Goal: Task Accomplishment & Management: Use online tool/utility

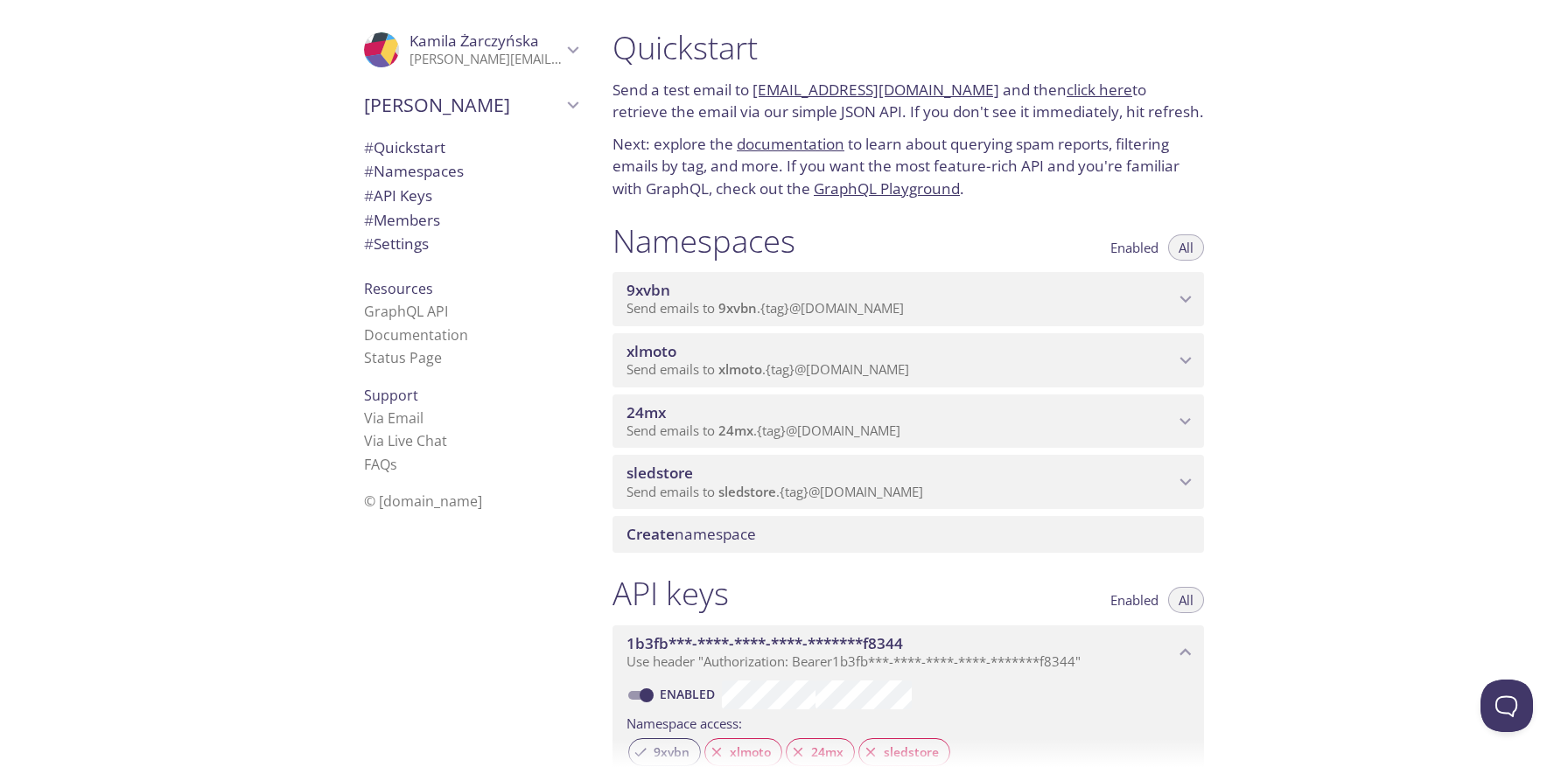
click at [1105, 320] on div "9xvbn Send emails to 9xvbn . {tag} @[DOMAIN_NAME]" at bounding box center [908, 299] width 591 height 54
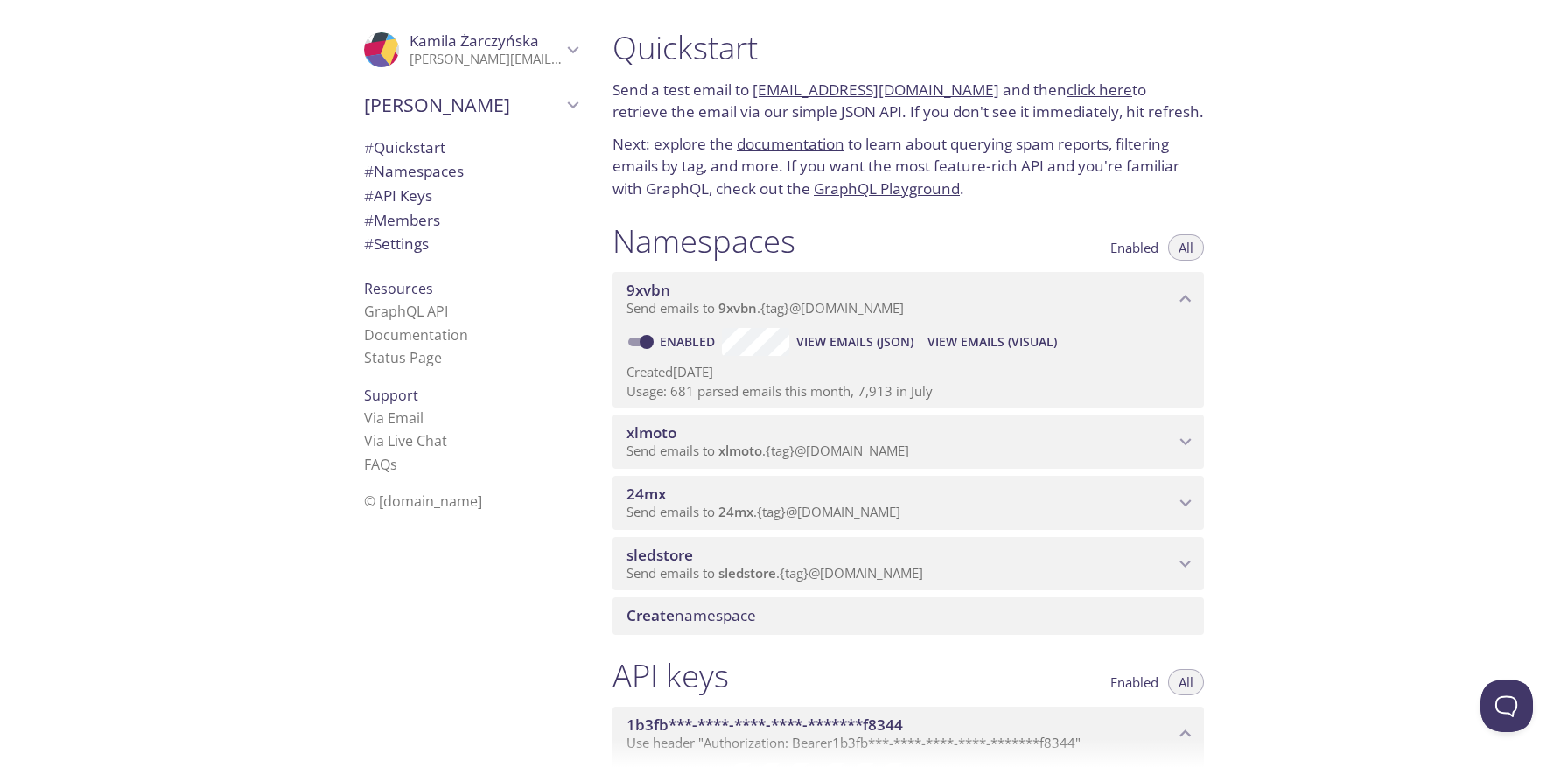
click at [945, 341] on span "View Emails (Visual)" at bounding box center [992, 342] width 129 height 21
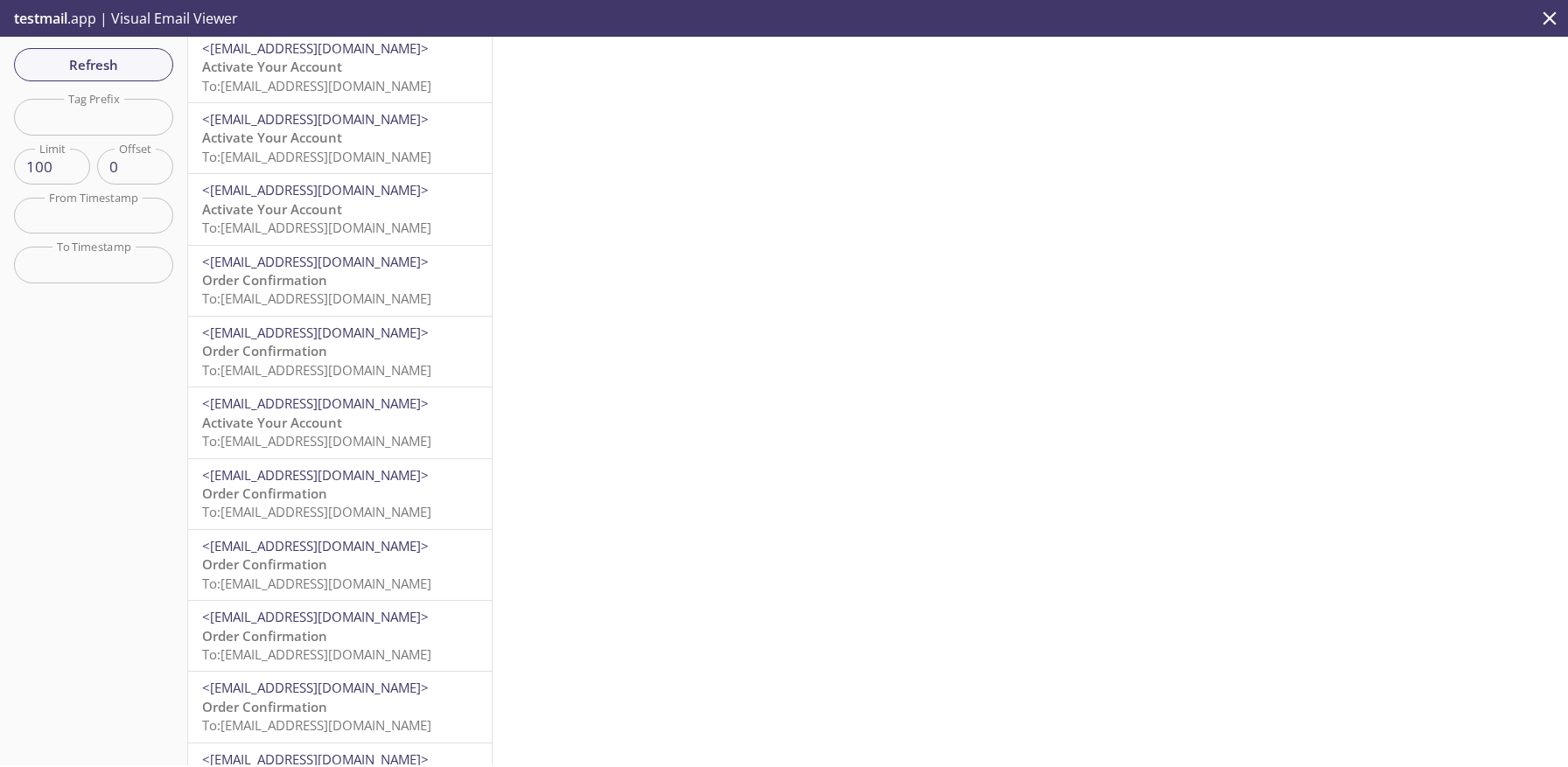
scroll to position [2464, 0]
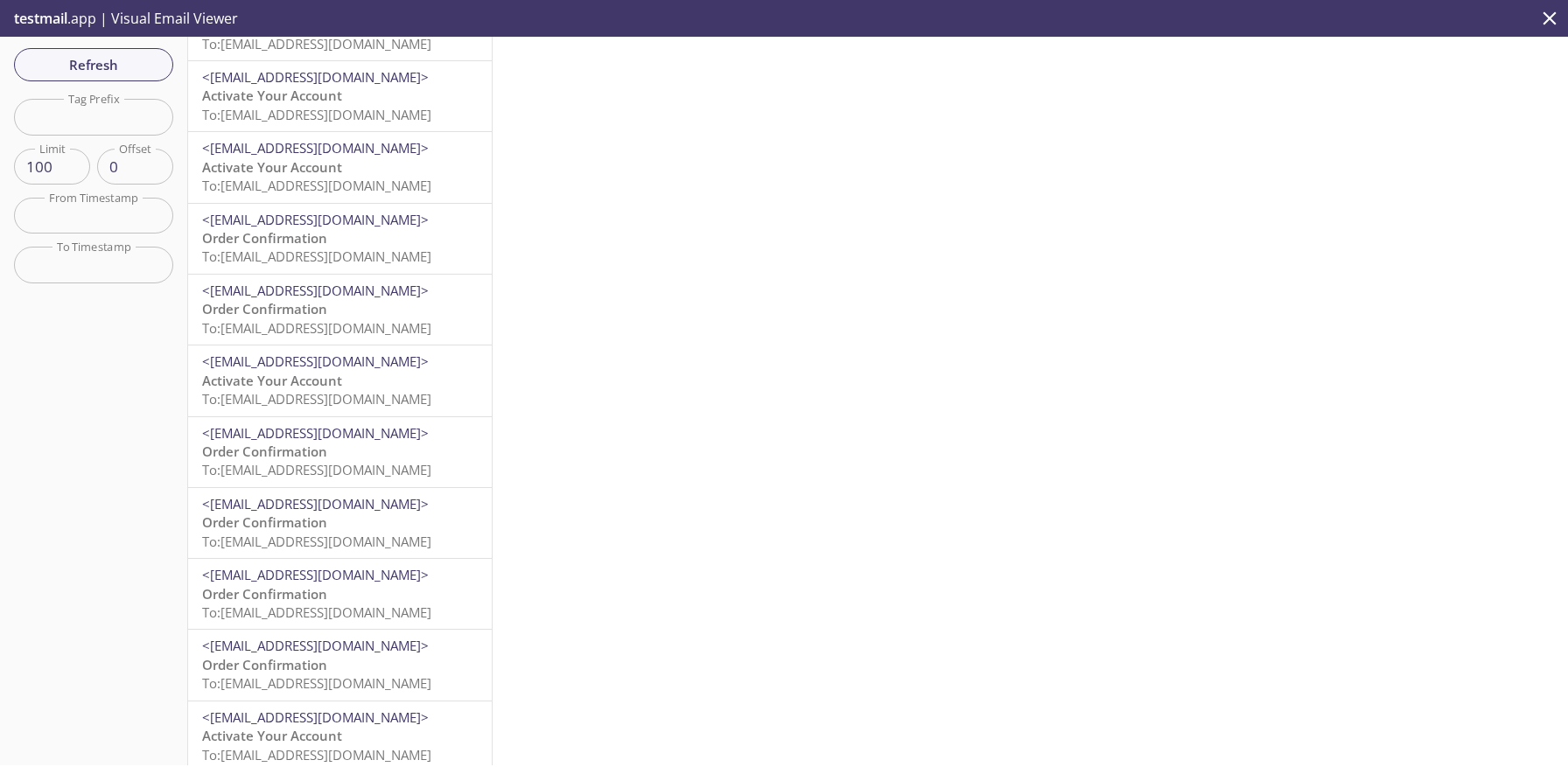
click at [311, 444] on span "Order Confirmation" at bounding box center [264, 451] width 125 height 17
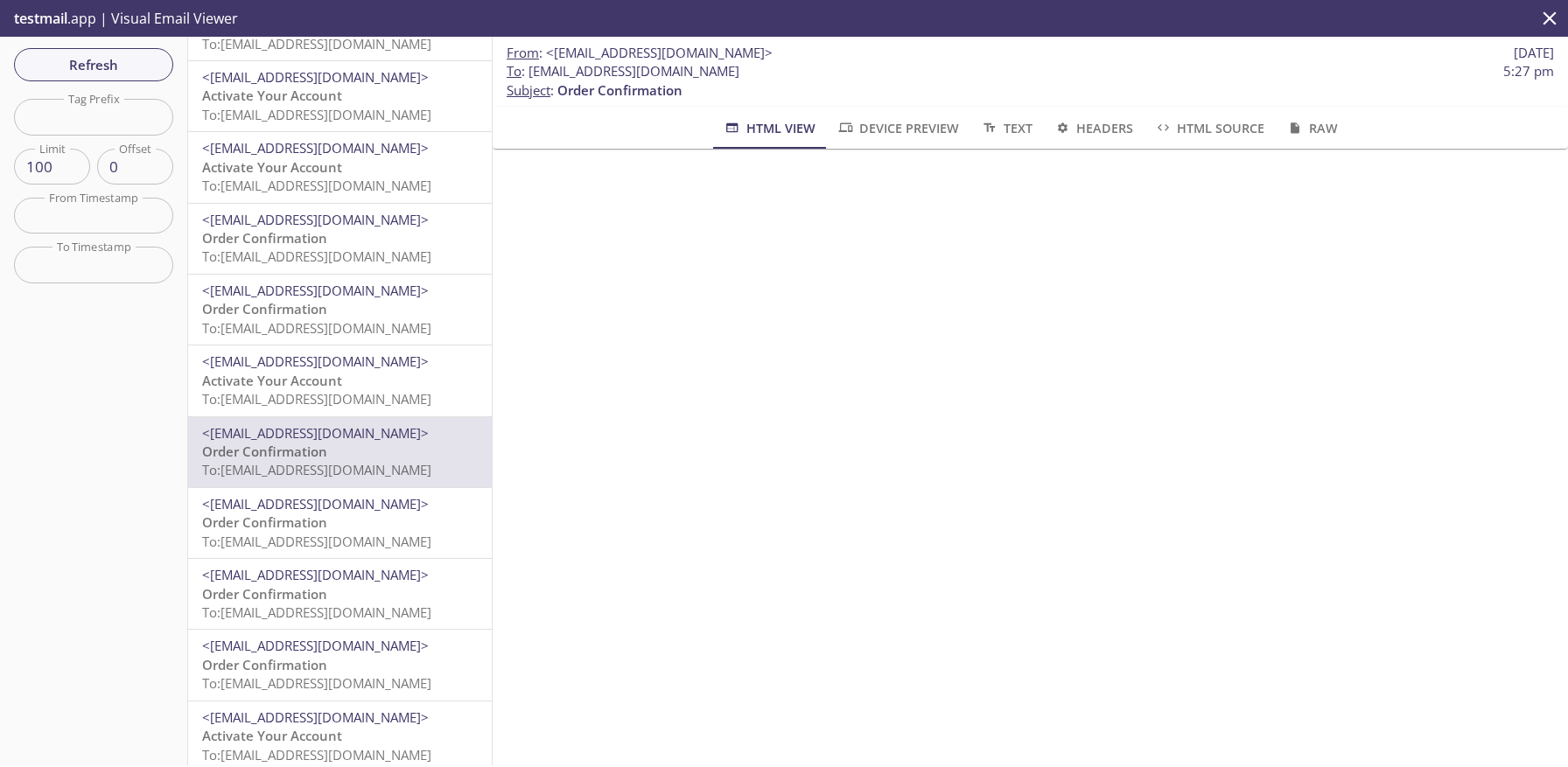
click at [290, 534] on span "To: [EMAIL_ADDRESS][DOMAIN_NAME]" at bounding box center [316, 541] width 229 height 17
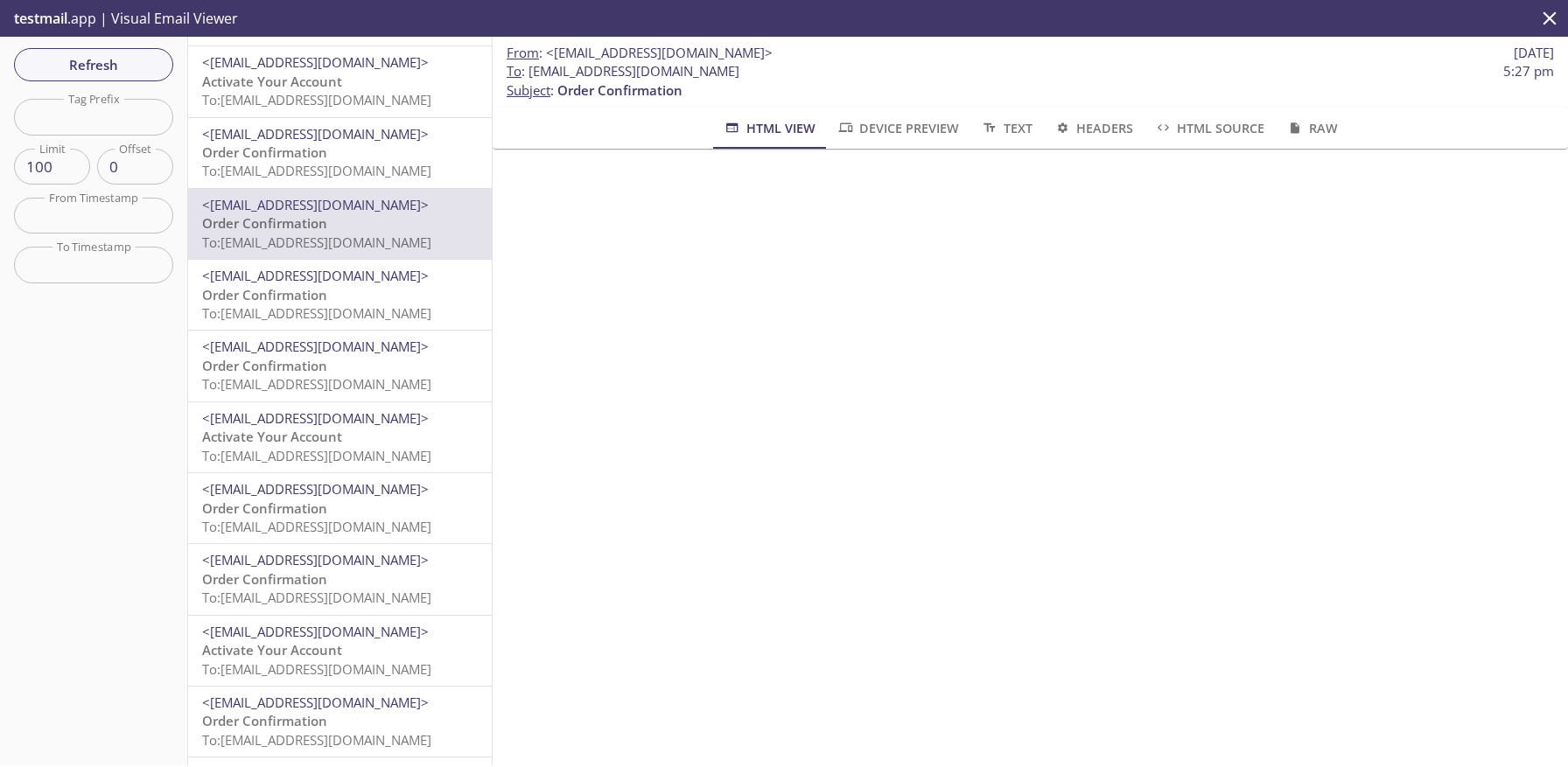
scroll to position [2767, 0]
click at [348, 517] on span "To: [EMAIL_ADDRESS][DOMAIN_NAME]" at bounding box center [316, 521] width 229 height 17
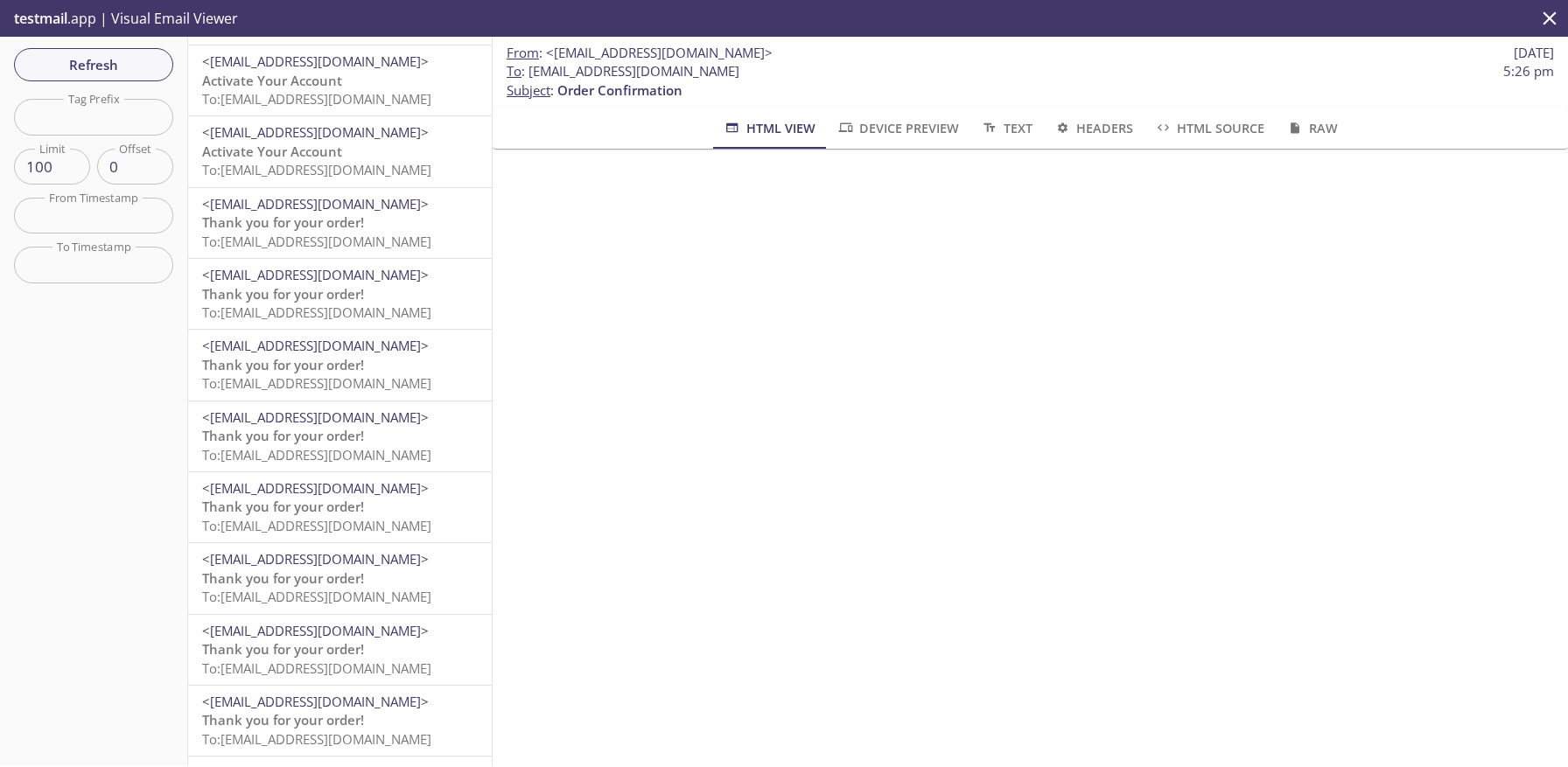
scroll to position [6417, 0]
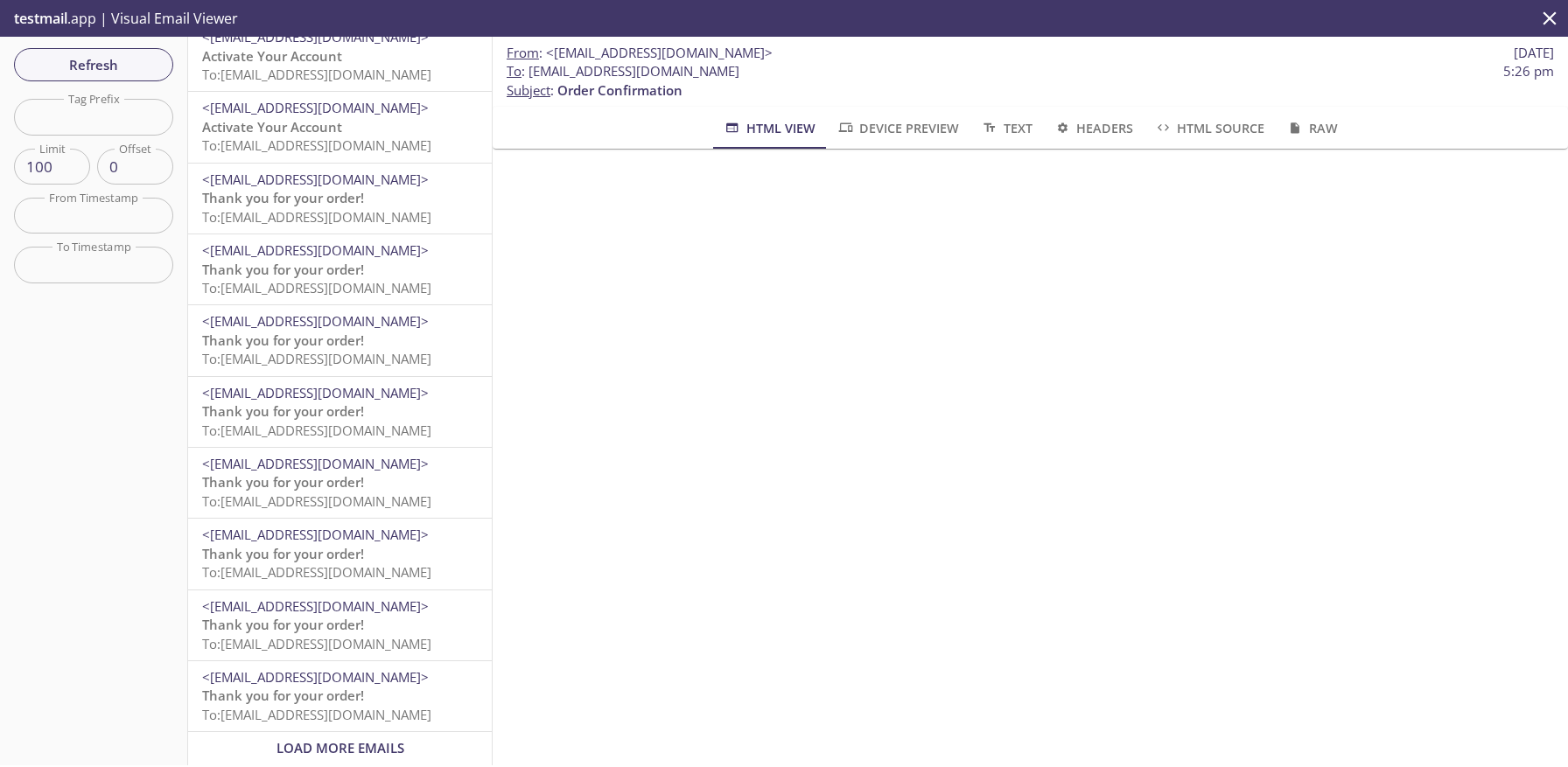
click at [366, 619] on p "Thank you for your order! To: [EMAIL_ADDRESS][DOMAIN_NAME]" at bounding box center [339, 634] width 276 height 38
